Goal: Task Accomplishment & Management: Manage account settings

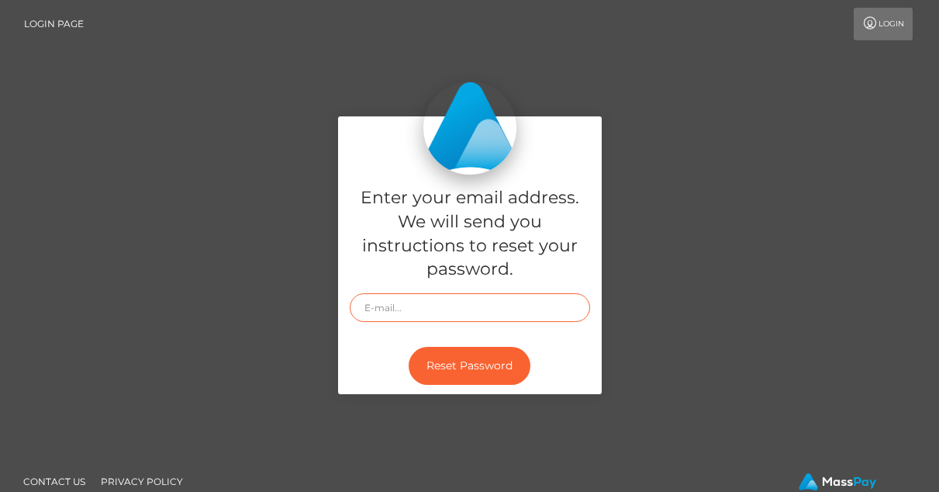
click at [412, 306] on input "text" at bounding box center [470, 307] width 240 height 29
type input "[PERSON_NAME][EMAIL_ADDRESS][DOMAIN_NAME]"
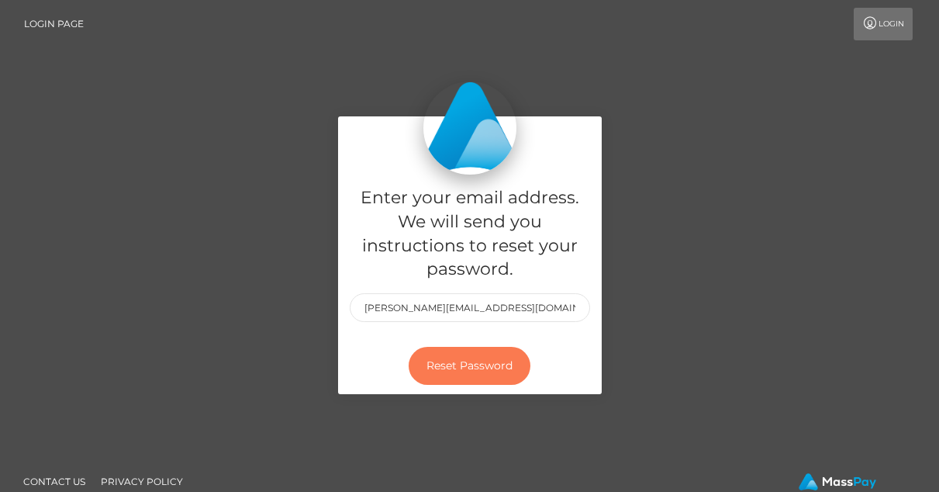
click at [449, 373] on button "Reset Password" at bounding box center [470, 366] width 122 height 38
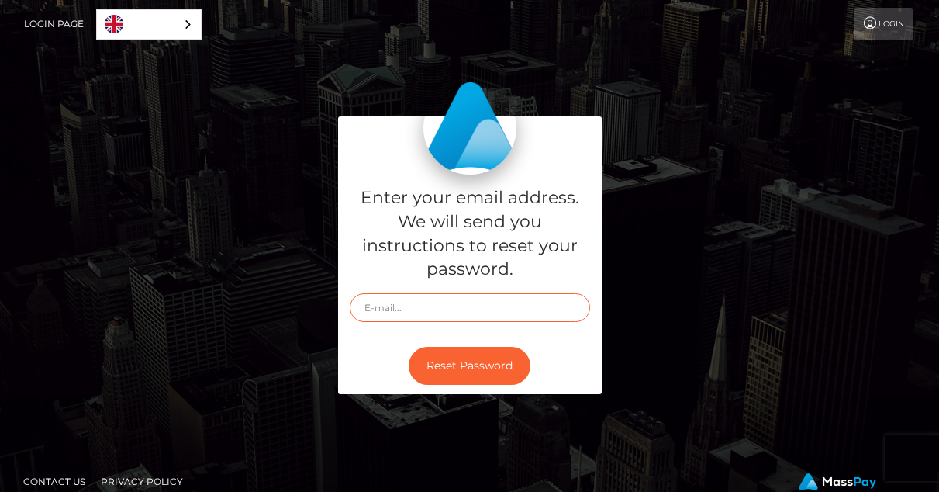
click at [384, 309] on input "text" at bounding box center [470, 307] width 240 height 29
type input "[PERSON_NAME][EMAIL_ADDRESS][DOMAIN_NAME]"
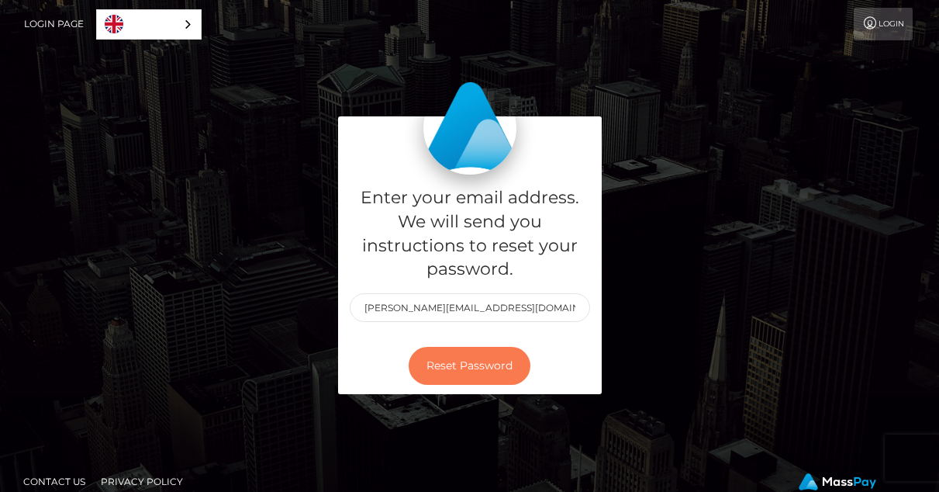
click at [482, 359] on button "Reset Password" at bounding box center [470, 366] width 122 height 38
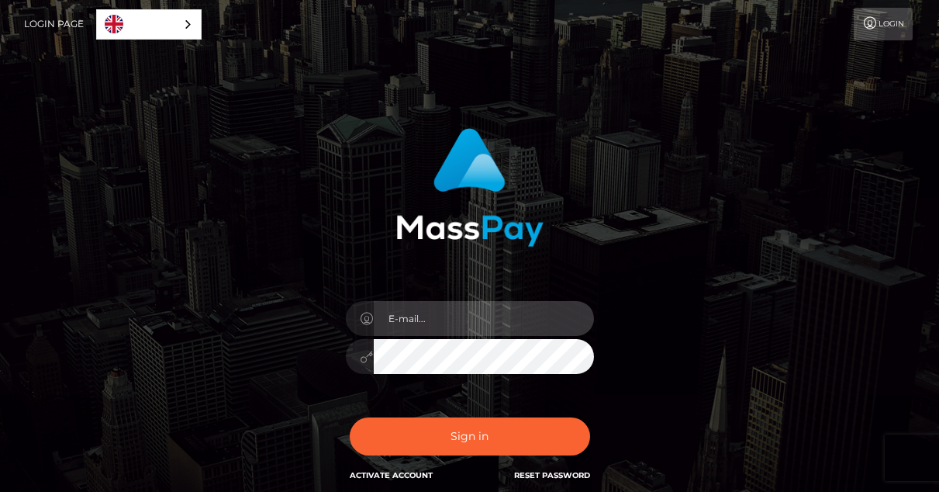
type input "[PERSON_NAME][EMAIL_ADDRESS][DOMAIN_NAME]"
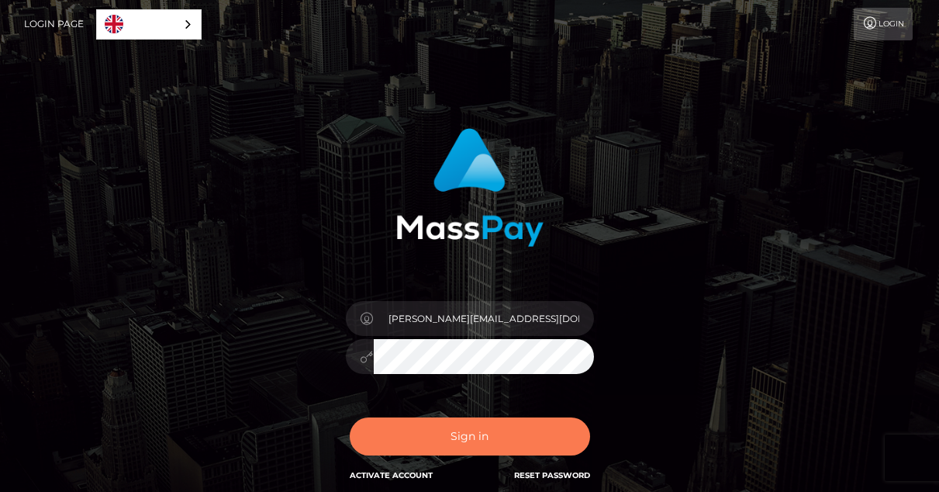
click at [442, 447] on button "Sign in" at bounding box center [470, 436] width 240 height 38
